Goal: Information Seeking & Learning: Understand process/instructions

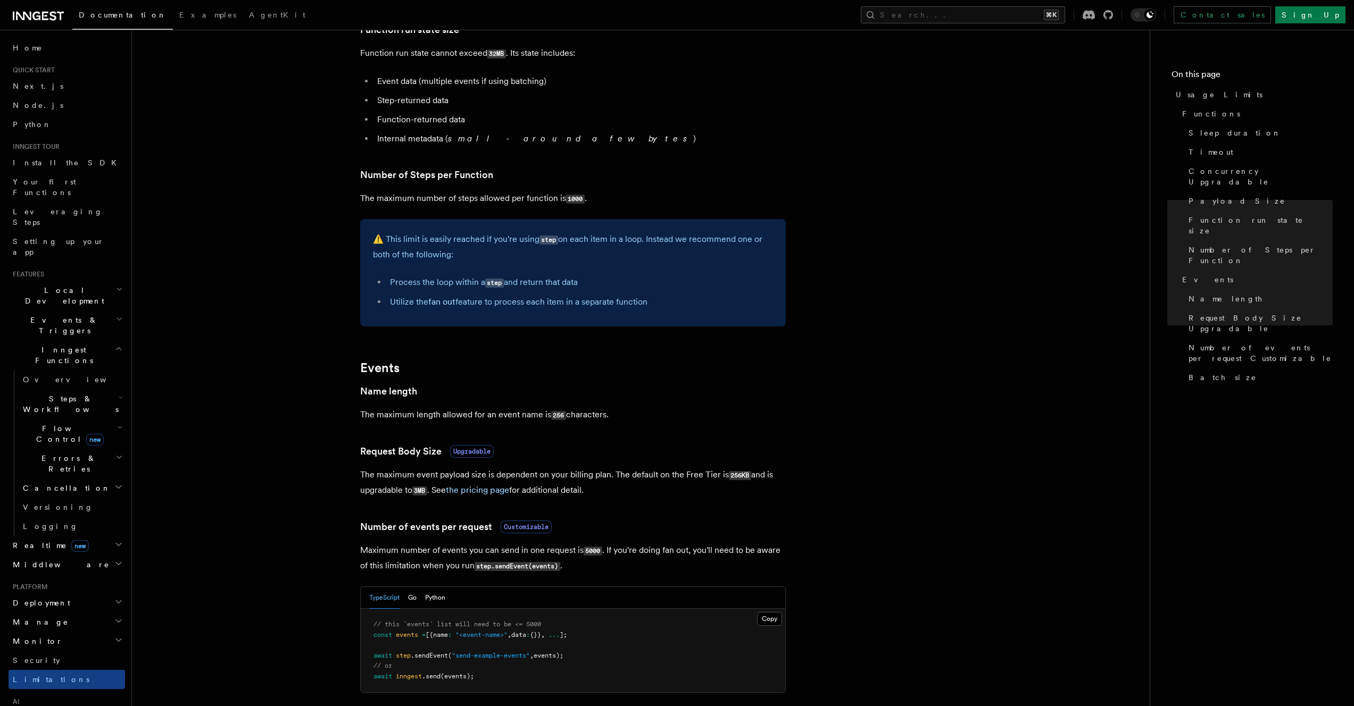
scroll to position [799, 0]
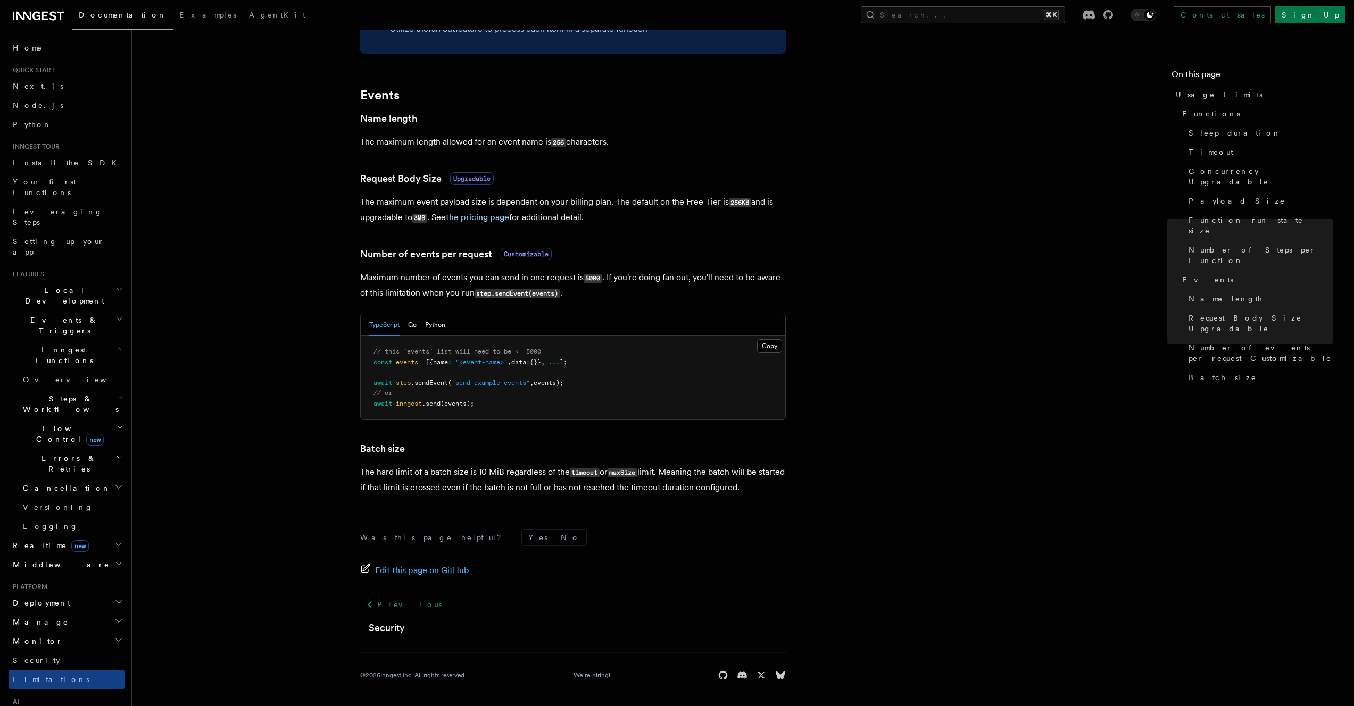
click at [111, 613] on h2 "Manage" at bounding box center [67, 622] width 116 height 19
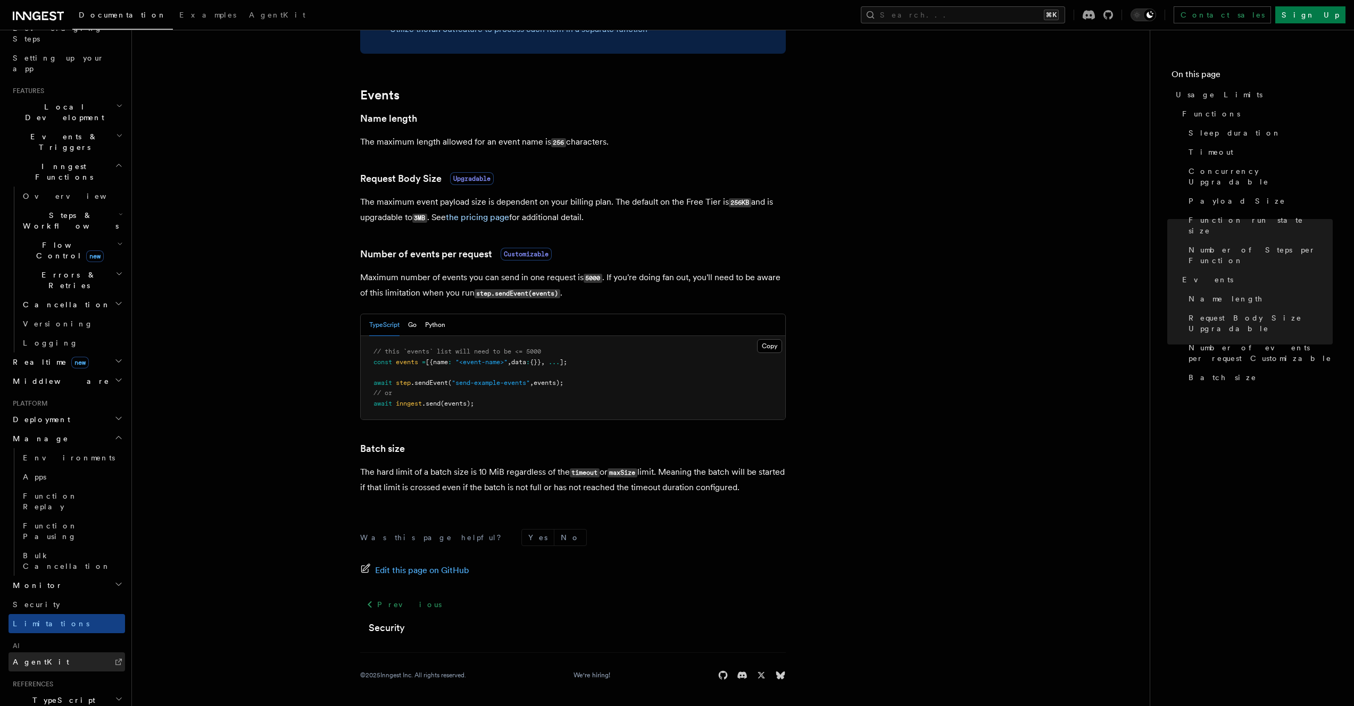
scroll to position [191, 0]
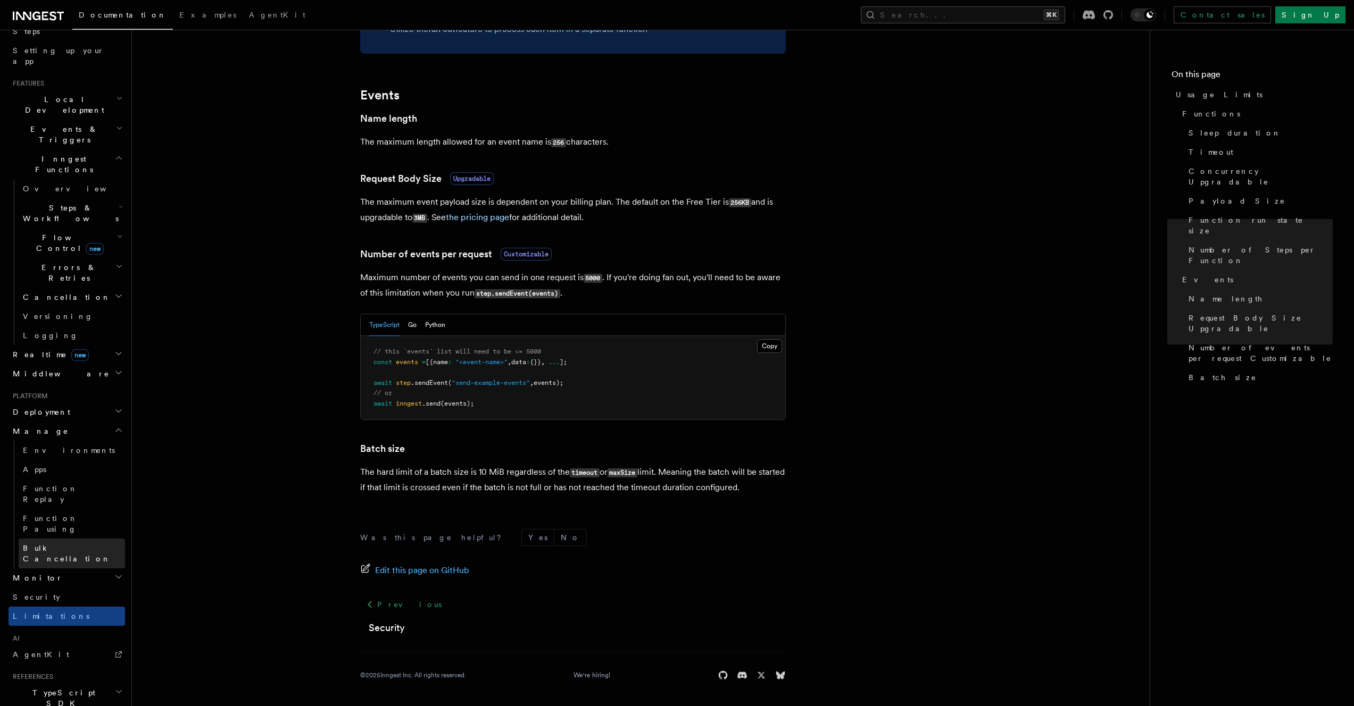
click at [65, 544] on span "Bulk Cancellation" at bounding box center [67, 553] width 88 height 19
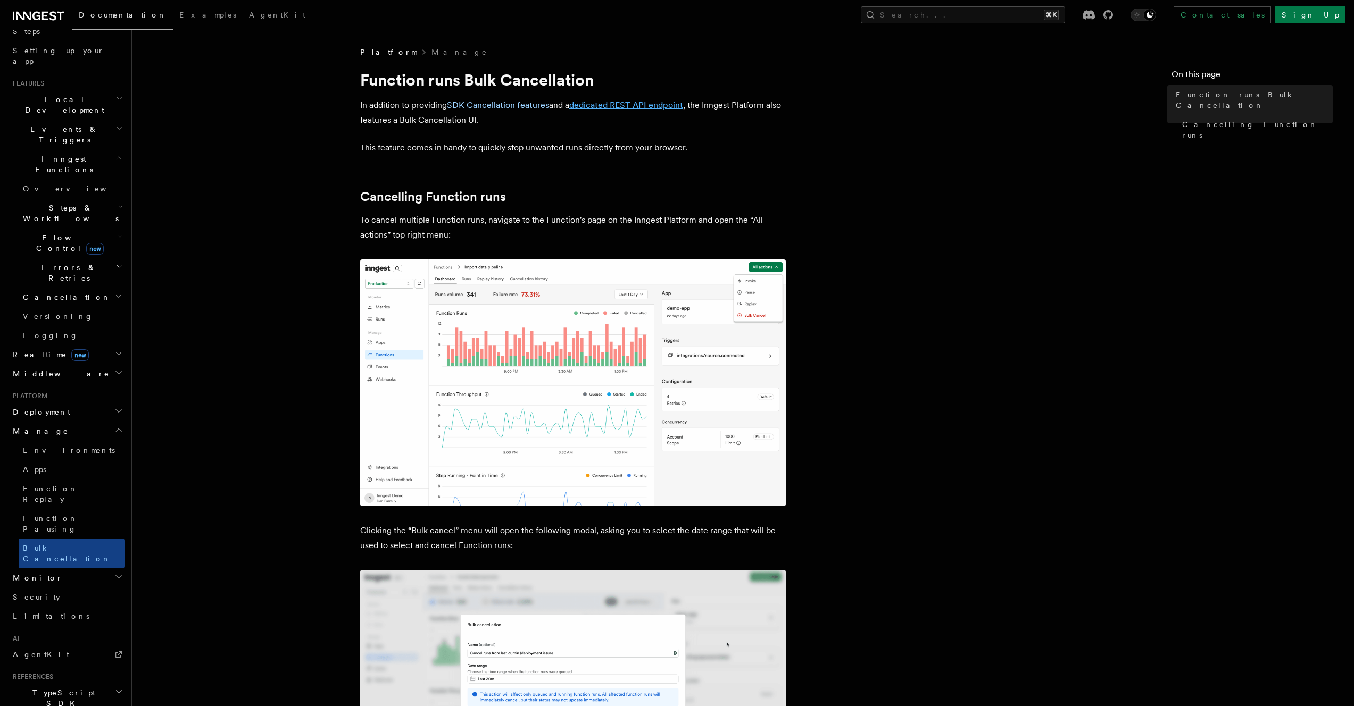
click at [629, 103] on link "dedicated REST API endpoint" at bounding box center [626, 105] width 114 height 10
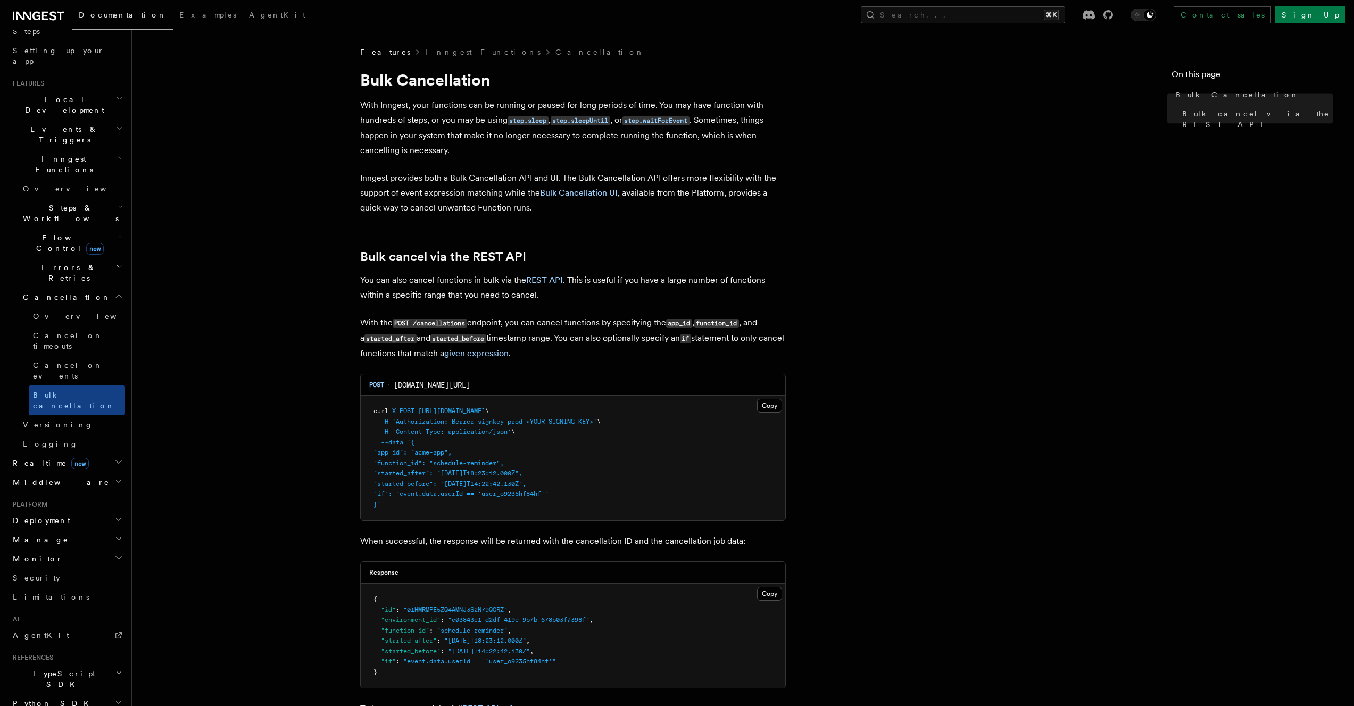
scroll to position [198, 0]
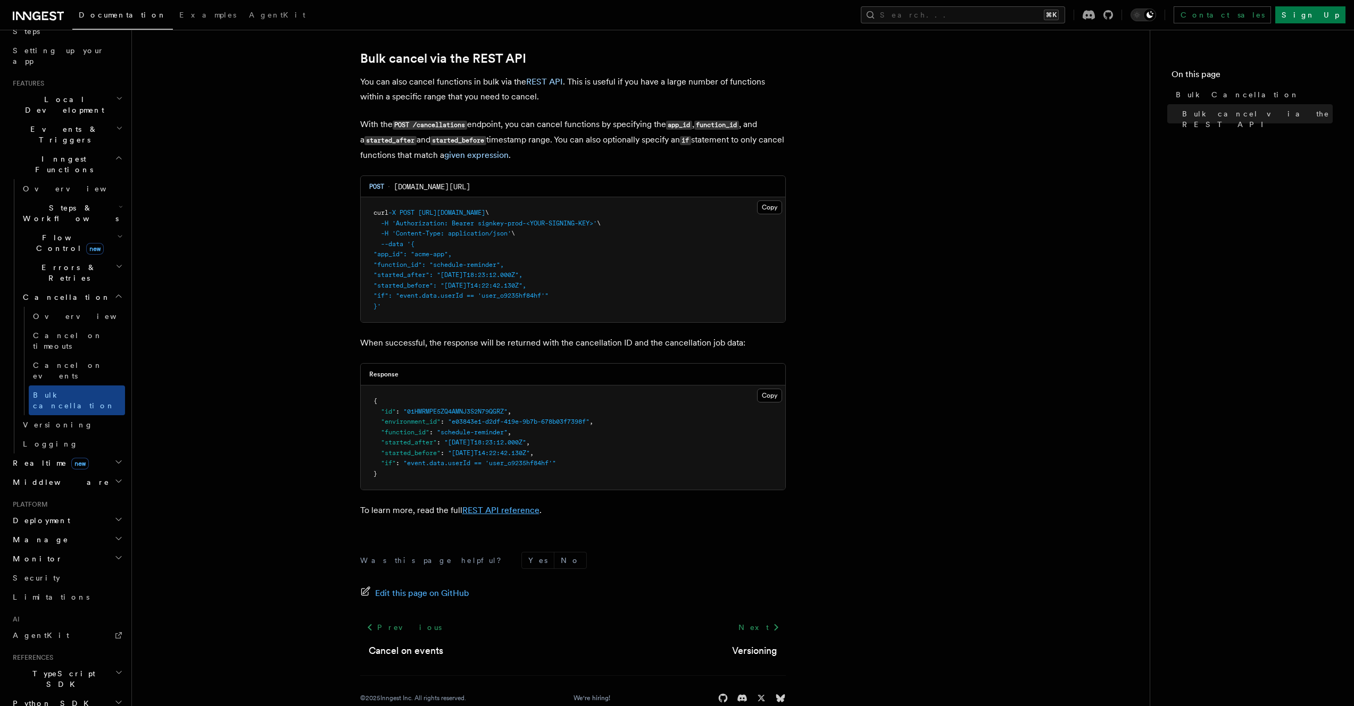
click at [513, 511] on link "REST API reference" at bounding box center [500, 510] width 77 height 10
click at [961, 461] on article "Features Inngest Functions Cancellation Bulk Cancellation With Inngest, your fu…" at bounding box center [640, 288] width 983 height 881
click at [508, 156] on link "given expression" at bounding box center [476, 155] width 64 height 10
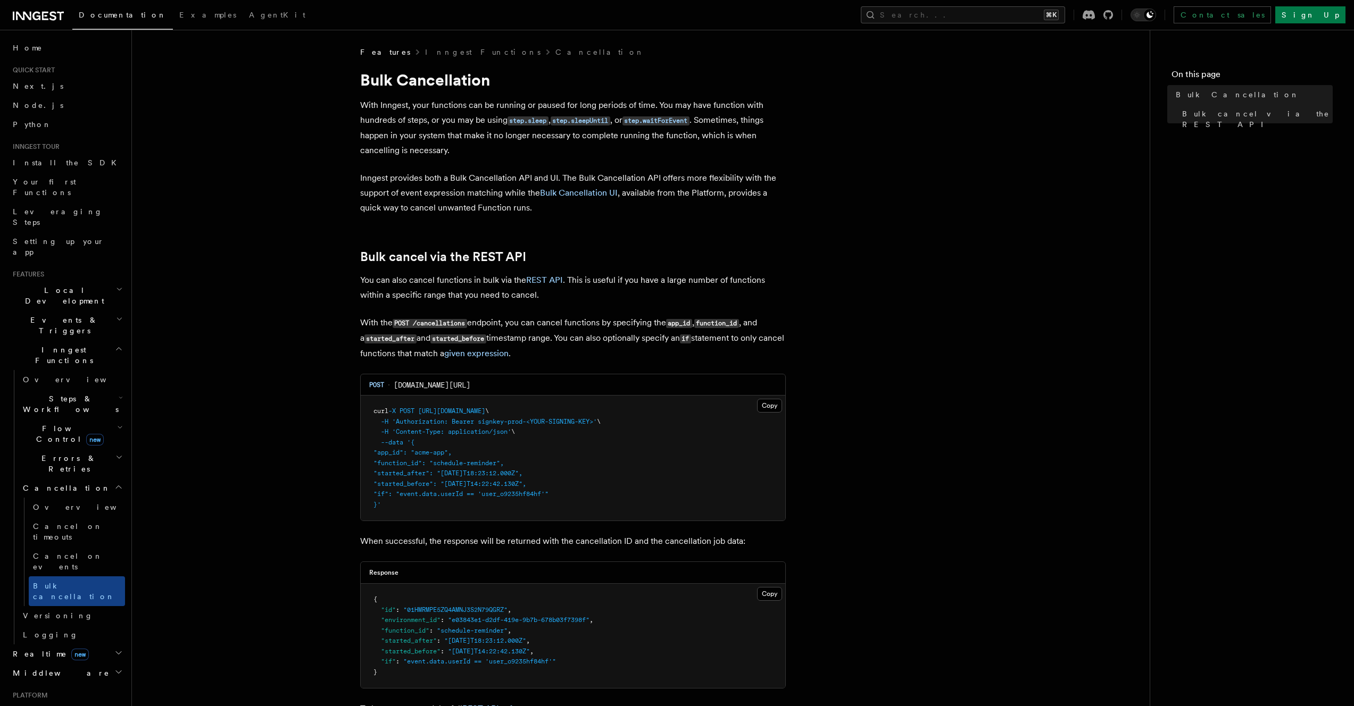
click at [324, 71] on article "Features Inngest Functions Cancellation Bulk Cancellation With Inngest, your fu…" at bounding box center [640, 487] width 983 height 881
click at [473, 415] on pre "curl -X POST https://api.inngest.com/v1/cancellations \ -H 'Authorization: Bear…" at bounding box center [573, 458] width 424 height 125
drag, startPoint x: 421, startPoint y: 411, endPoint x: 572, endPoint y: 410, distance: 151.6
click at [489, 410] on span "curl -X POST https://api.inngest.com/v1/cancellations \" at bounding box center [430, 410] width 115 height 7
drag, startPoint x: 575, startPoint y: 410, endPoint x: 421, endPoint y: 407, distance: 154.3
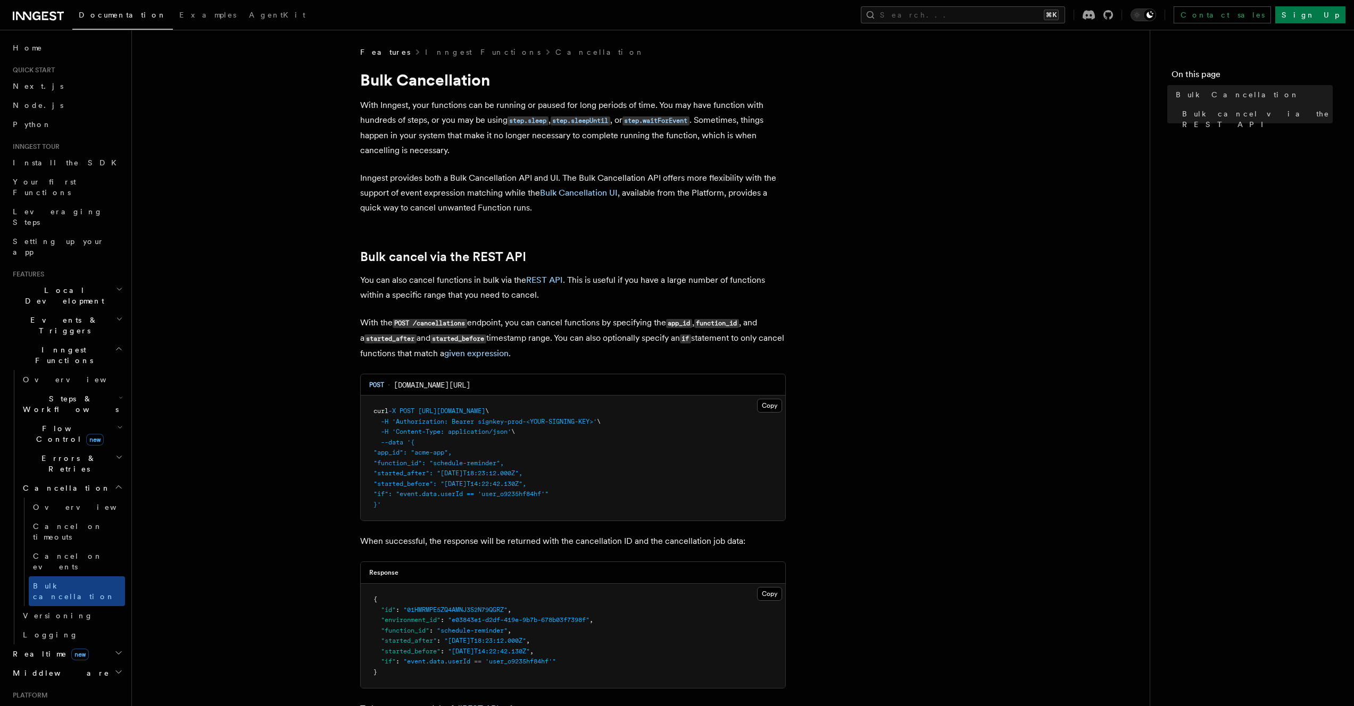
click at [421, 407] on span "curl -X POST https://api.inngest.com/v1/cancellations \" at bounding box center [430, 410] width 115 height 7
drag, startPoint x: 395, startPoint y: 511, endPoint x: 374, endPoint y: 408, distance: 104.8
click at [374, 408] on pre "curl -X POST https://api.inngest.com/v1/cancellations \ -H 'Authorization: Bear…" at bounding box center [573, 458] width 424 height 125
click at [526, 481] on span ""started_before": "2024-01-22T14:22:42.130Z"," at bounding box center [449, 483] width 153 height 7
drag, startPoint x: 575, startPoint y: 411, endPoint x: 424, endPoint y: 412, distance: 151.6
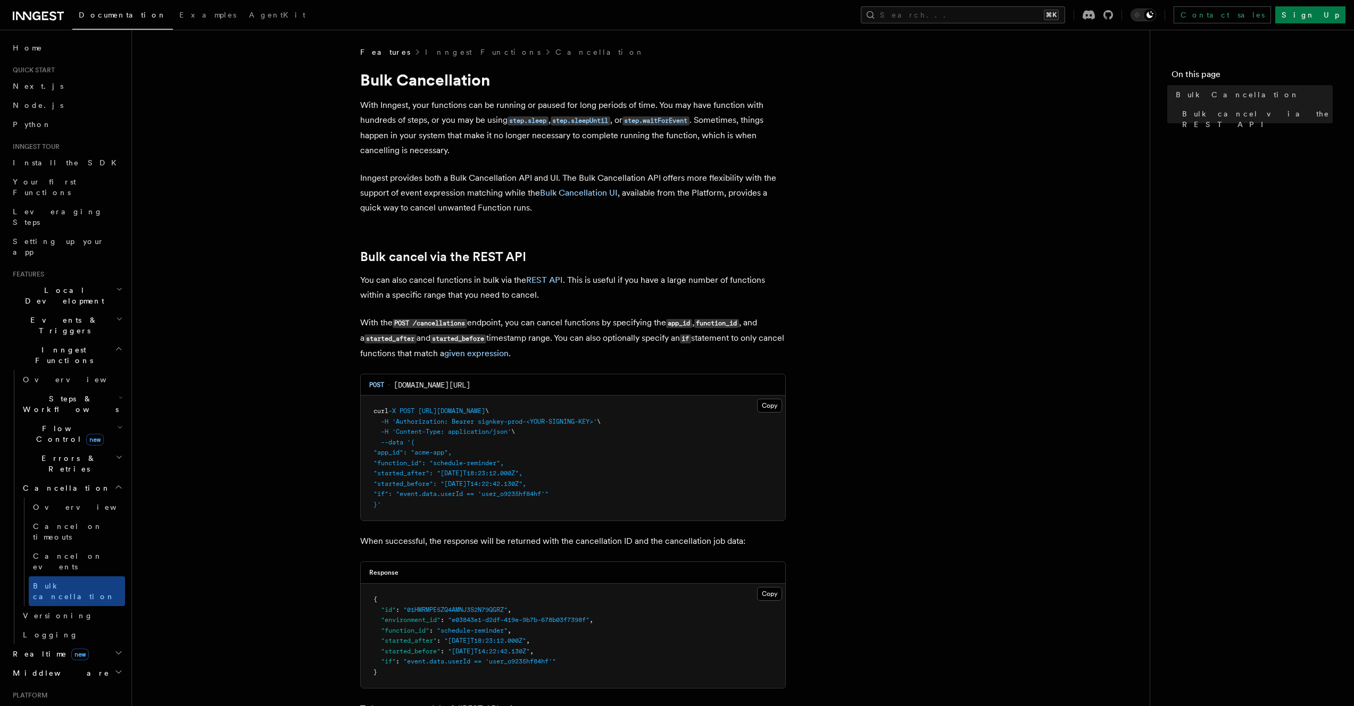
click at [424, 412] on span "curl -X POST https://api.inngest.com/v1/cancellations \" at bounding box center [430, 410] width 115 height 7
copy span "[URL][DOMAIN_NAME]"
click at [658, 17] on div "Search... ⌘K Contact sales Sign Up" at bounding box center [841, 14] width 1008 height 17
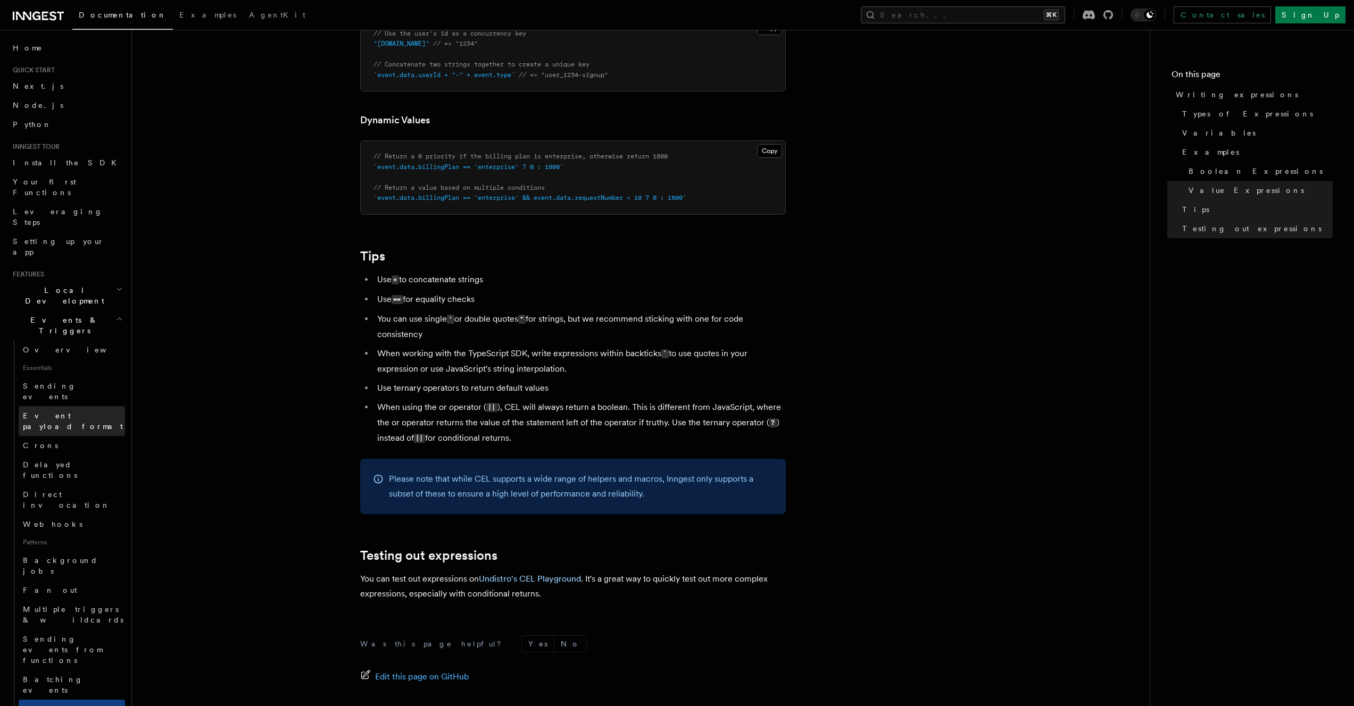
scroll to position [970, 0]
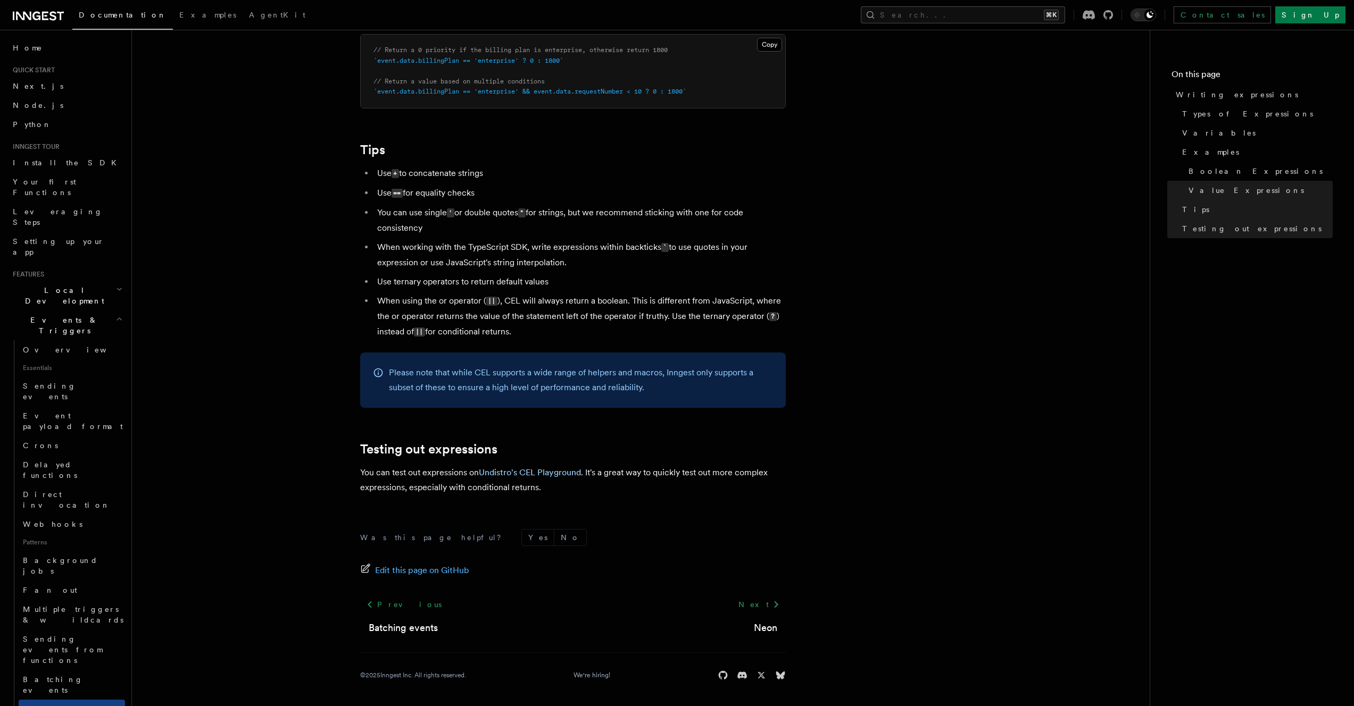
click at [548, 101] on pre "// Return a 0 priority if the billing plan is enterprise, otherwise return 1800…" at bounding box center [573, 71] width 424 height 73
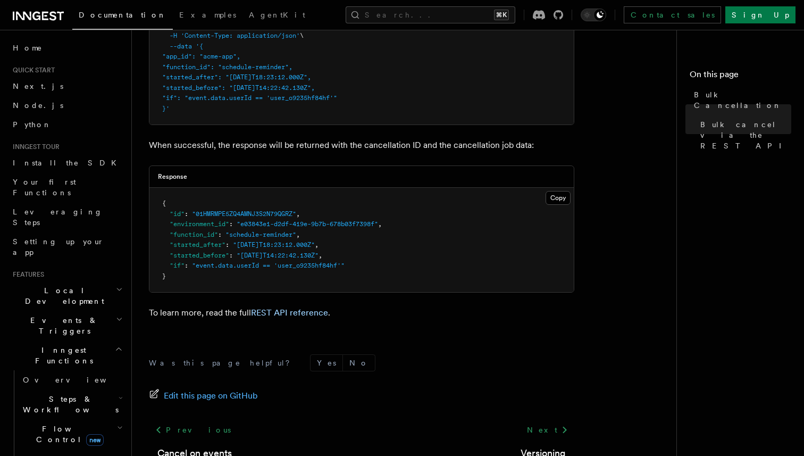
scroll to position [395, 0]
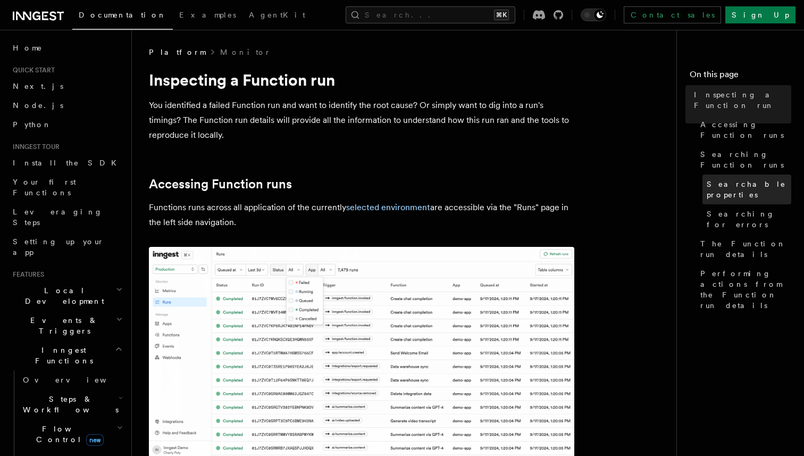
click at [773, 179] on span "Searchable properties" at bounding box center [749, 189] width 85 height 21
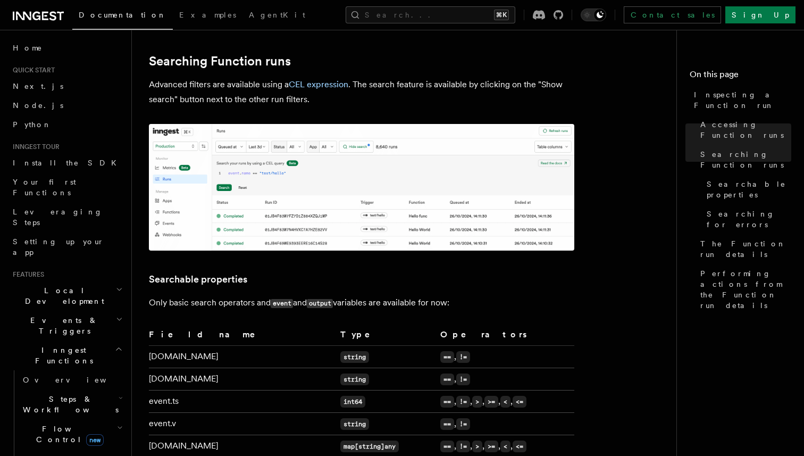
scroll to position [514, 0]
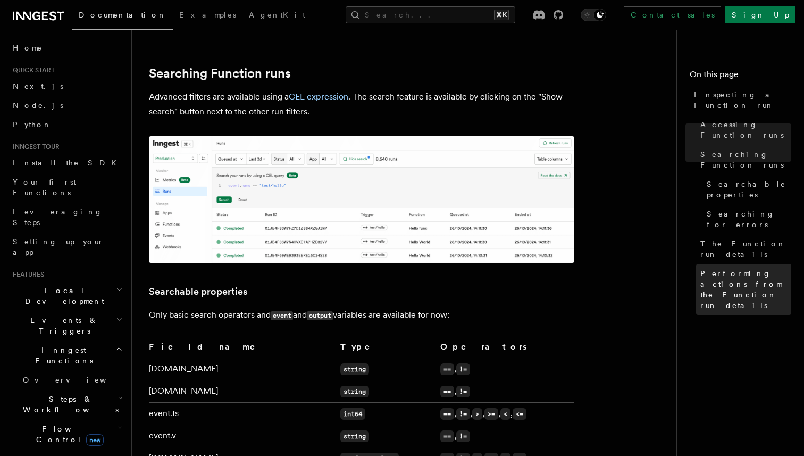
click at [746, 268] on span "Performing actions from the Function run details" at bounding box center [745, 289] width 91 height 43
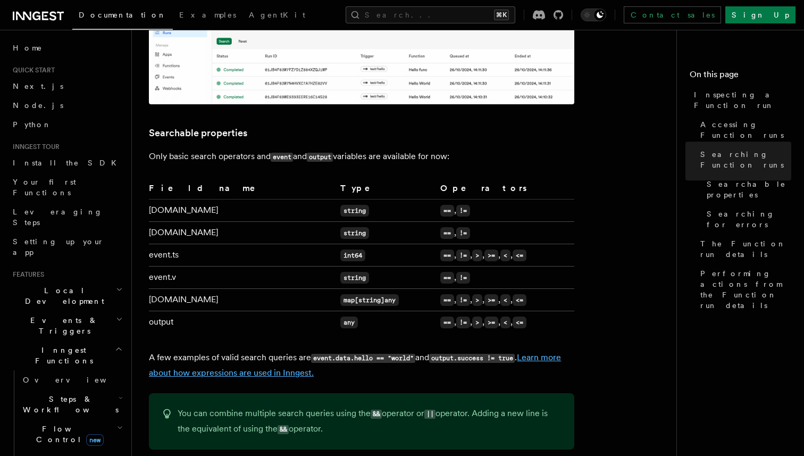
scroll to position [639, 0]
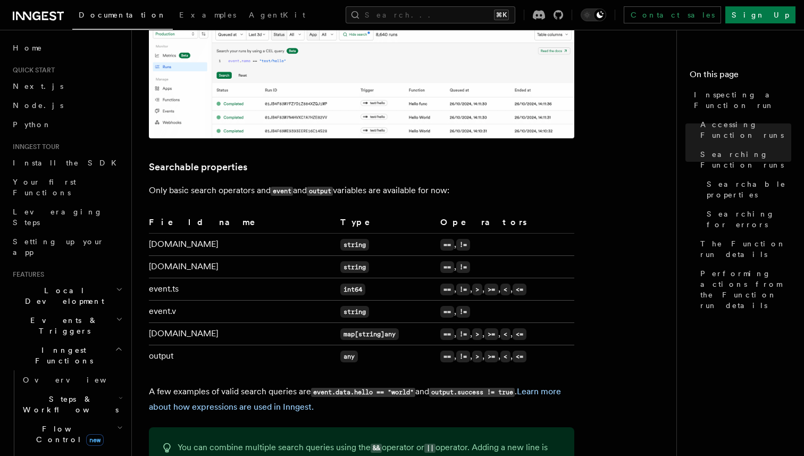
click at [165, 346] on td "output" at bounding box center [242, 356] width 187 height 22
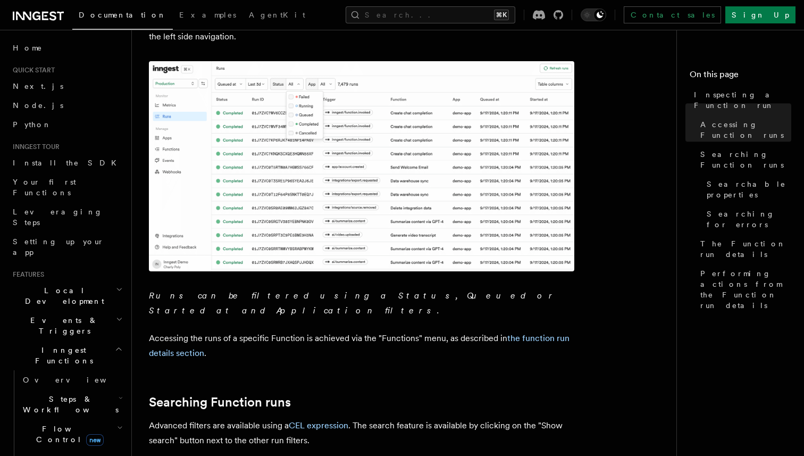
scroll to position [187, 0]
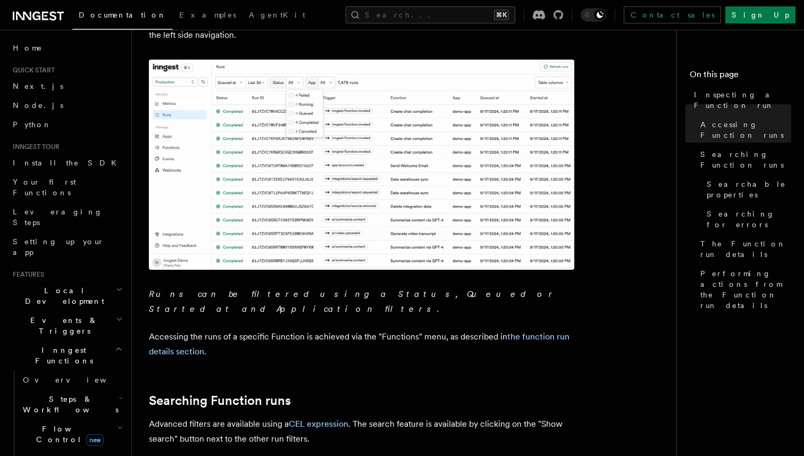
click at [55, 17] on icon at bounding box center [52, 15] width 7 height 9
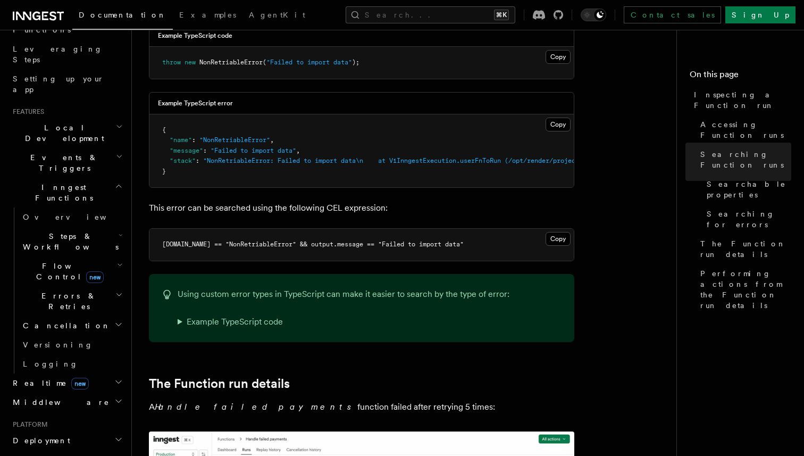
scroll to position [1267, 0]
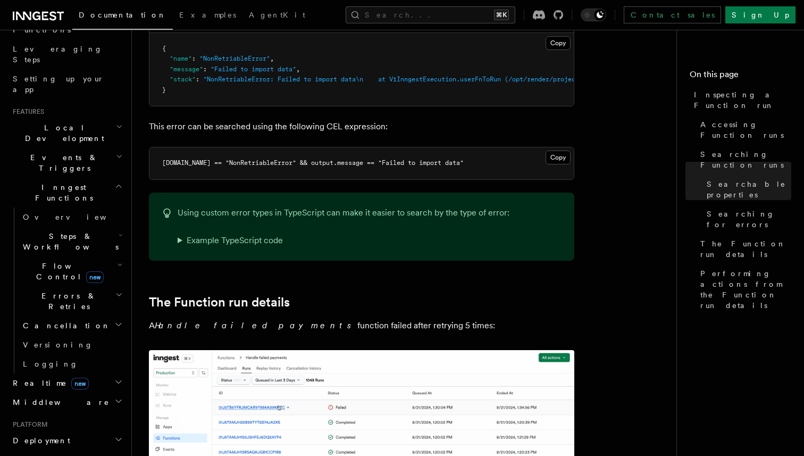
click at [253, 233] on summary "Example TypeScript code" at bounding box center [344, 240] width 332 height 15
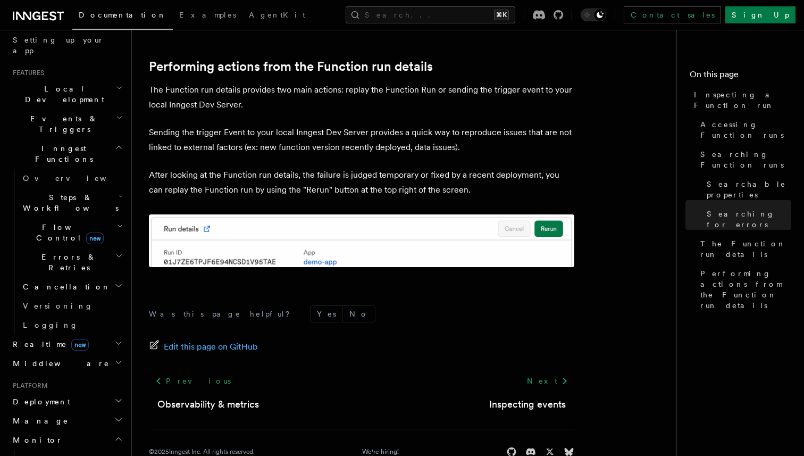
scroll to position [281, 0]
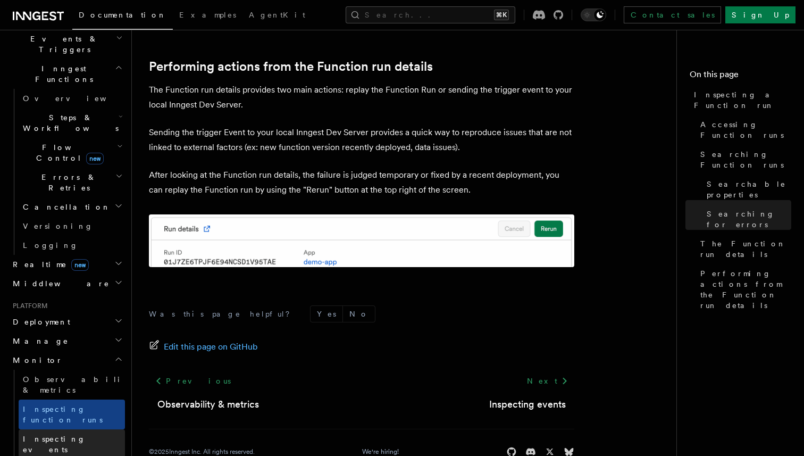
click at [76, 435] on span "Inspecting events" at bounding box center [54, 444] width 63 height 19
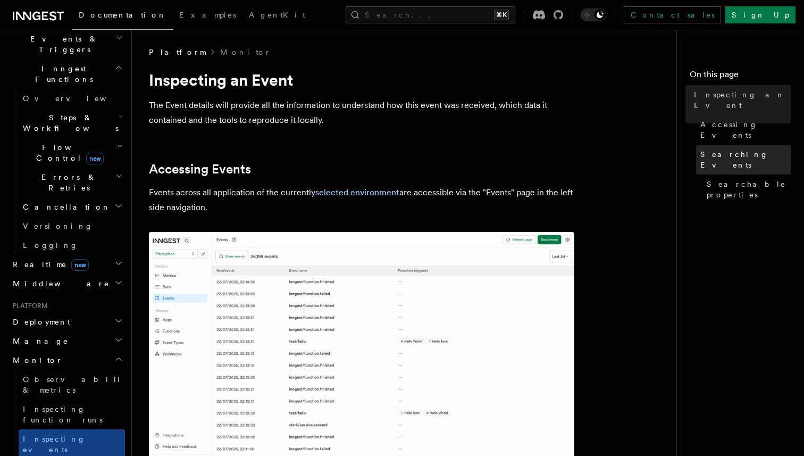
click at [713, 145] on link "Searching Events" at bounding box center [743, 160] width 95 height 30
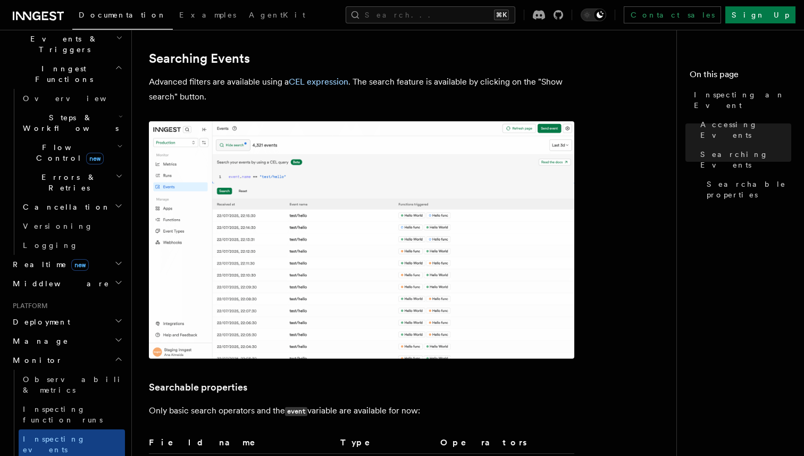
scroll to position [388, 0]
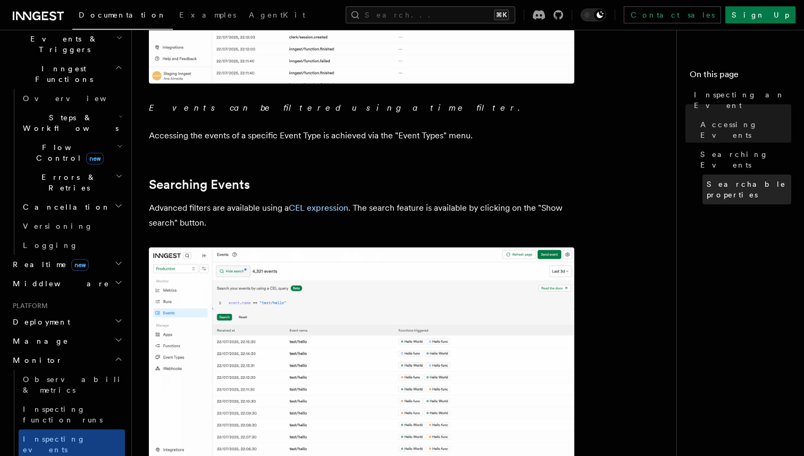
click at [759, 179] on span "Searchable properties" at bounding box center [749, 189] width 85 height 21
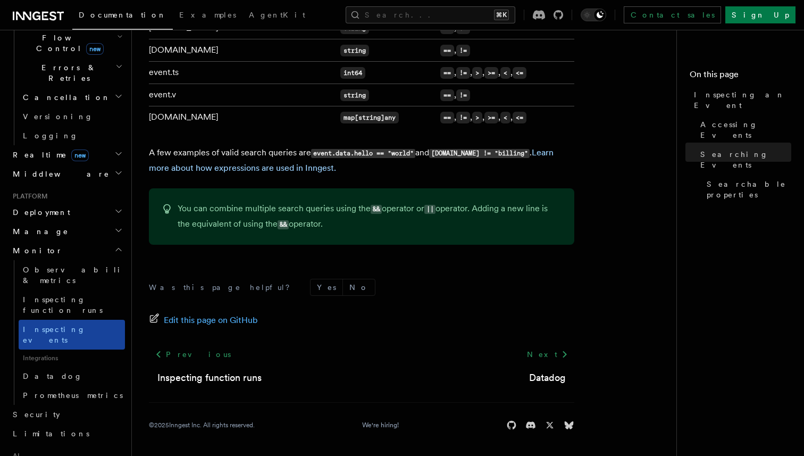
scroll to position [438, 0]
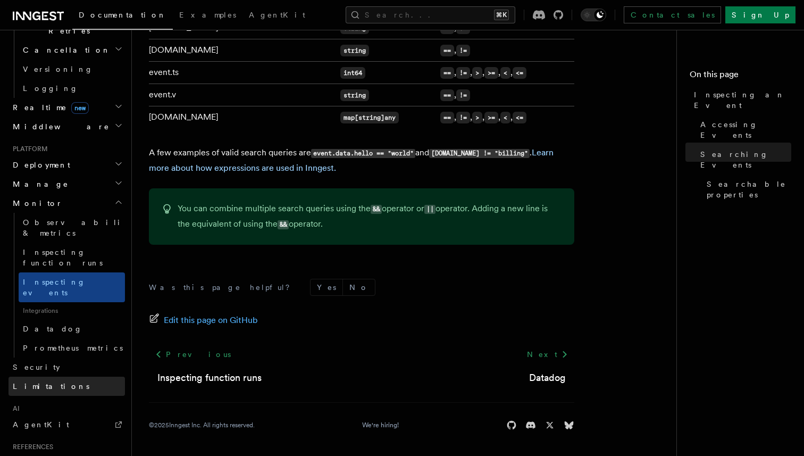
click at [79, 377] on link "Limitations" at bounding box center [67, 386] width 116 height 19
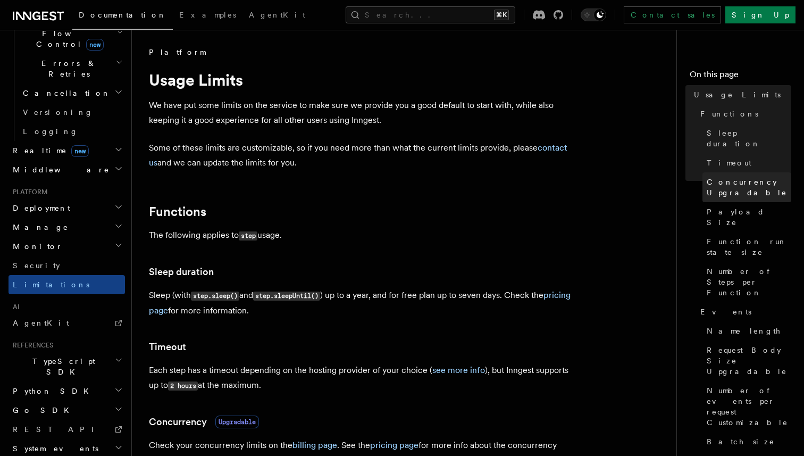
click at [789, 172] on link "Concurrency Upgradable" at bounding box center [747, 187] width 89 height 30
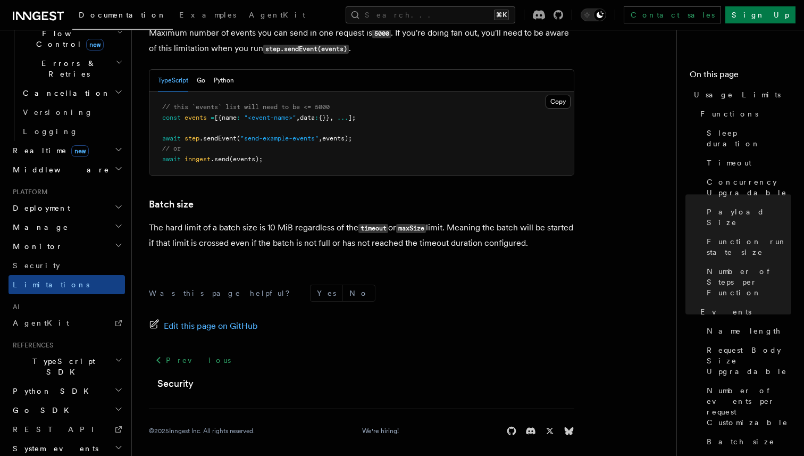
scroll to position [1054, 0]
